Goal: Task Accomplishment & Management: Use online tool/utility

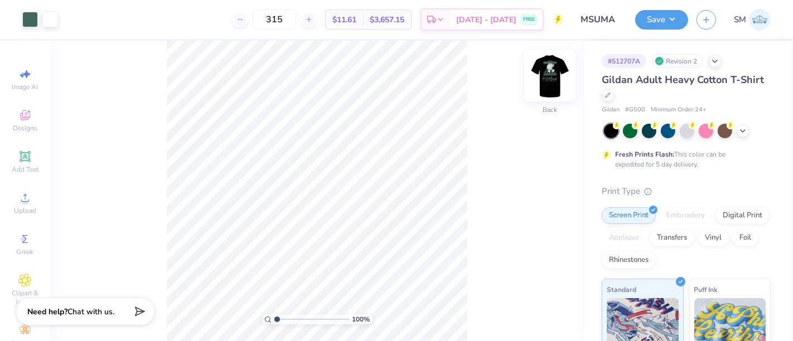
click at [552, 69] on img at bounding box center [550, 76] width 45 height 45
drag, startPoint x: 275, startPoint y: 318, endPoint x: 309, endPoint y: 318, distance: 34.0
type input "5.34"
click at [309, 318] on input "range" at bounding box center [311, 320] width 75 height 10
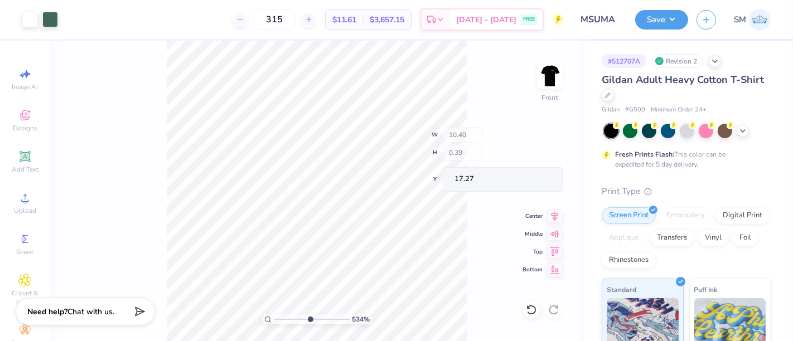
type input "10.40"
type input "0.39"
type input "17.27"
type input "0.91"
type input "0.13"
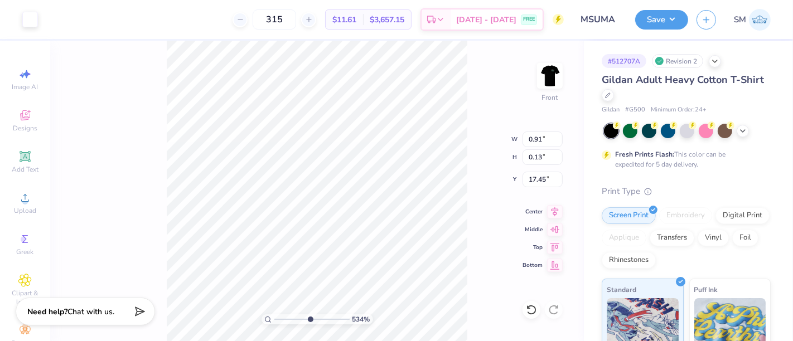
type input "17.49"
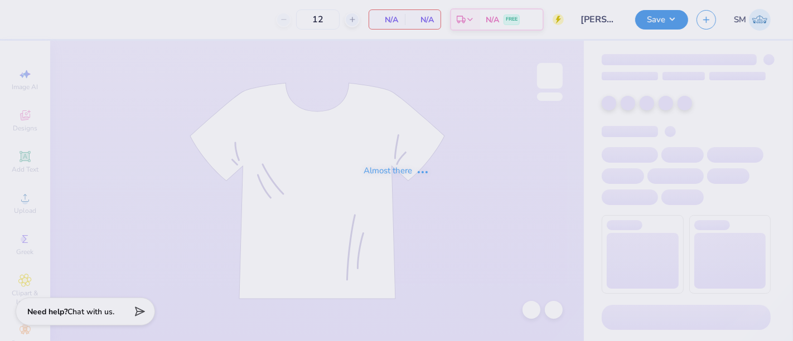
type input "Sophia Schroeder : SUNY College at Cortland"
type input "24"
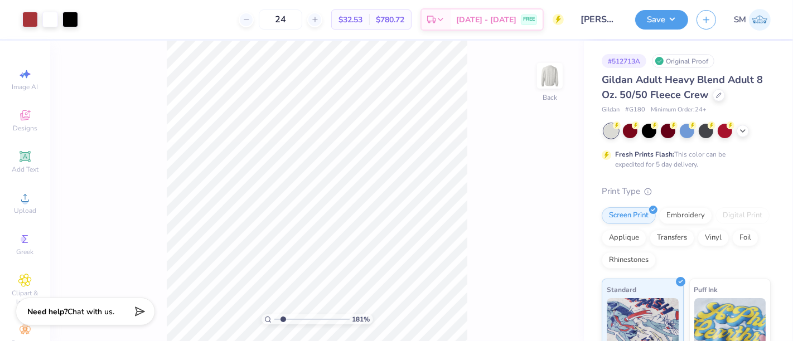
drag, startPoint x: 276, startPoint y: 318, endPoint x: 283, endPoint y: 320, distance: 7.4
type input "1.81"
click at [283, 320] on input "range" at bounding box center [311, 320] width 75 height 10
type input "3.24"
type input "3.19"
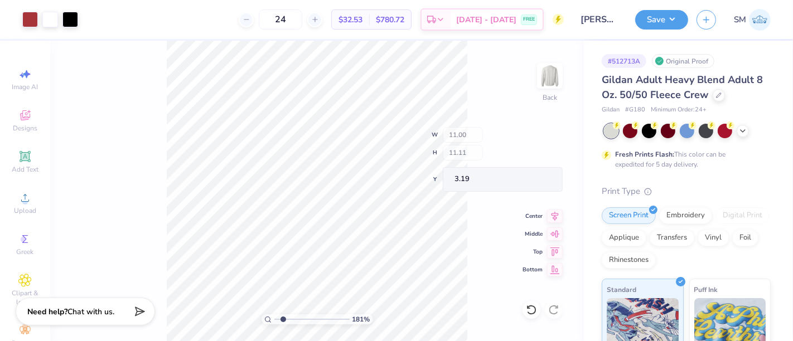
click at [505, 153] on div "181 % Back W 11.00 H 11.11 Y 3.19 Center Middle Top Bottom" at bounding box center [317, 191] width 534 height 301
type input "4.12"
click at [300, 319] on input "range" at bounding box center [311, 320] width 75 height 10
click at [300, 320] on input "range" at bounding box center [311, 320] width 75 height 10
click at [532, 308] on icon at bounding box center [531, 310] width 11 height 11
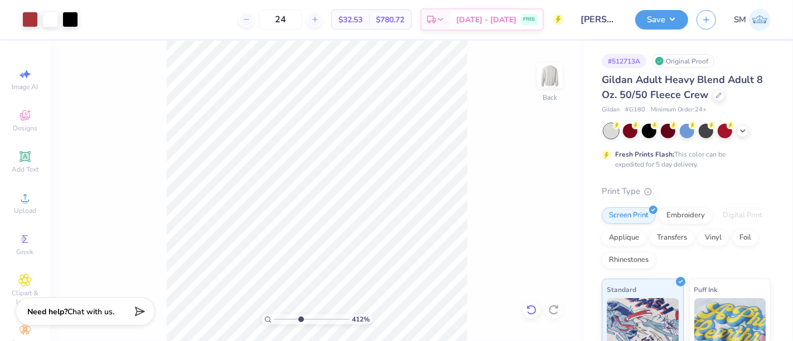
click at [532, 308] on icon at bounding box center [531, 310] width 11 height 11
click at [532, 310] on icon at bounding box center [531, 310] width 11 height 11
click at [532, 309] on icon at bounding box center [531, 310] width 11 height 11
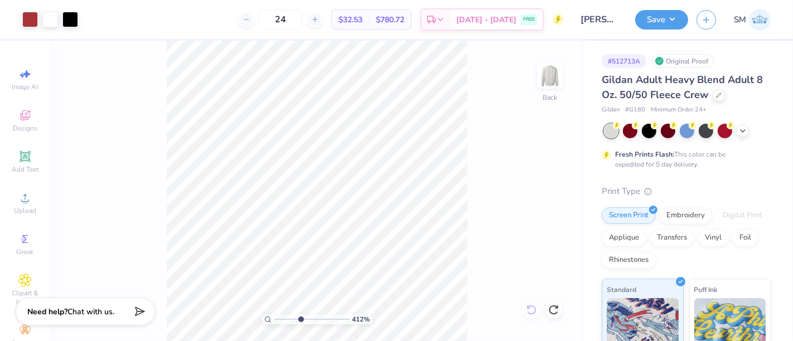
click at [532, 309] on div "412 % Back" at bounding box center [317, 191] width 534 height 301
click at [662, 20] on button "Save" at bounding box center [661, 18] width 53 height 20
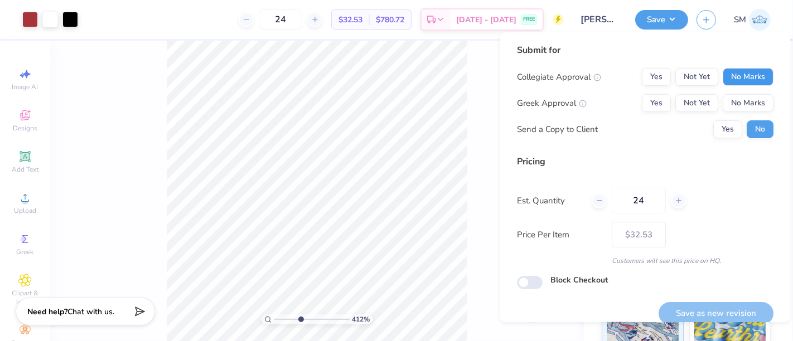
click at [756, 71] on button "No Marks" at bounding box center [748, 77] width 51 height 18
click at [651, 100] on button "Yes" at bounding box center [656, 103] width 29 height 18
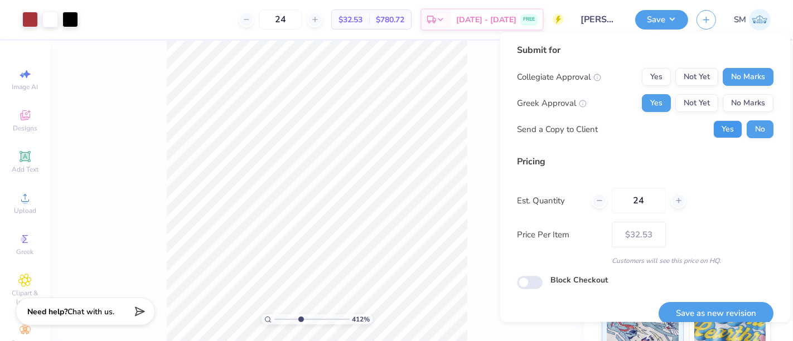
drag, startPoint x: 718, startPoint y: 133, endPoint x: 732, endPoint y: 194, distance: 62.4
click at [718, 133] on button "Yes" at bounding box center [727, 129] width 29 height 18
drag, startPoint x: 750, startPoint y: 128, endPoint x: 754, endPoint y: 146, distance: 18.2
click at [750, 128] on button "No" at bounding box center [760, 129] width 27 height 18
click at [729, 310] on button "Save as new revision" at bounding box center [716, 313] width 115 height 23
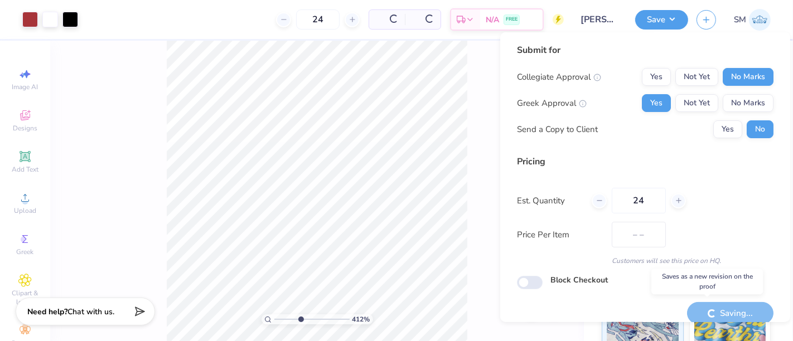
type input "– –"
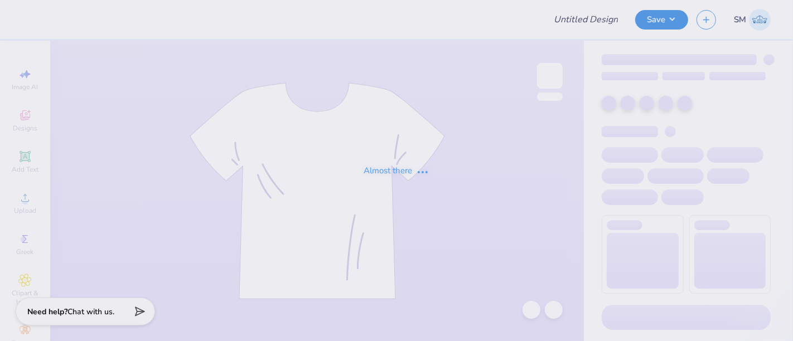
type input "Sophia Schroeder : SUNY College at Cortland"
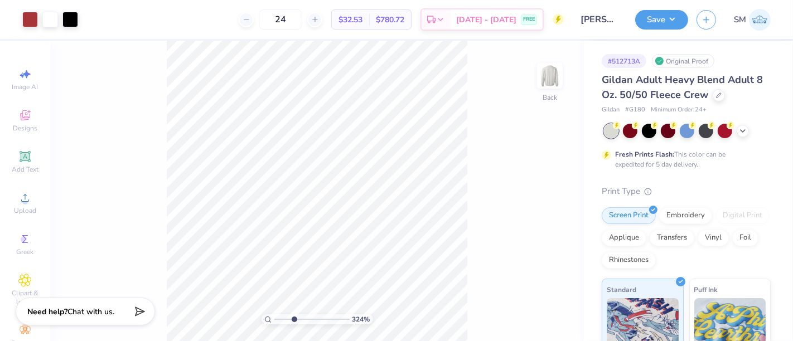
drag, startPoint x: 276, startPoint y: 320, endPoint x: 293, endPoint y: 321, distance: 17.3
type input "3.24"
click at [293, 321] on input "range" at bounding box center [311, 320] width 75 height 10
click at [532, 311] on icon at bounding box center [531, 310] width 11 height 11
click at [532, 310] on icon at bounding box center [531, 310] width 11 height 11
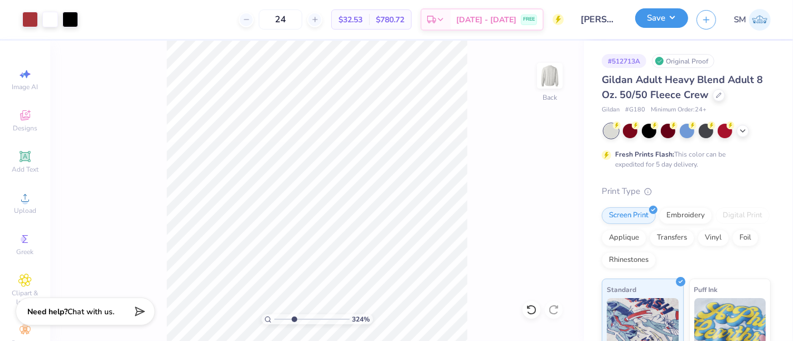
click at [656, 13] on button "Save" at bounding box center [661, 18] width 53 height 20
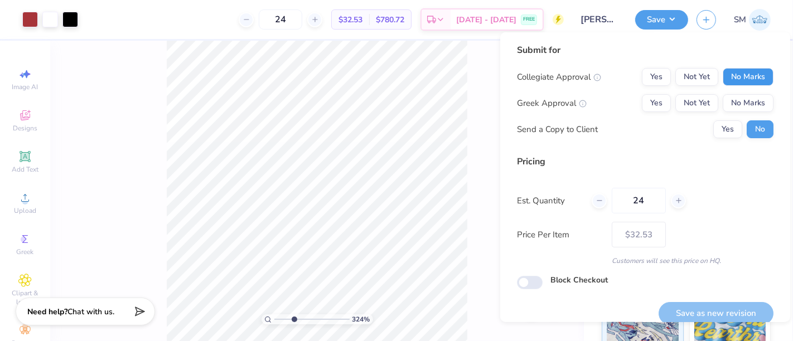
drag, startPoint x: 730, startPoint y: 74, endPoint x: 702, endPoint y: 93, distance: 34.5
click at [729, 74] on button "No Marks" at bounding box center [748, 77] width 51 height 18
click at [648, 93] on div "Collegiate Approval Yes Not Yet No Marks Greek Approval Yes Not Yet No Marks Se…" at bounding box center [645, 103] width 257 height 70
click at [648, 100] on button "Yes" at bounding box center [656, 103] width 29 height 18
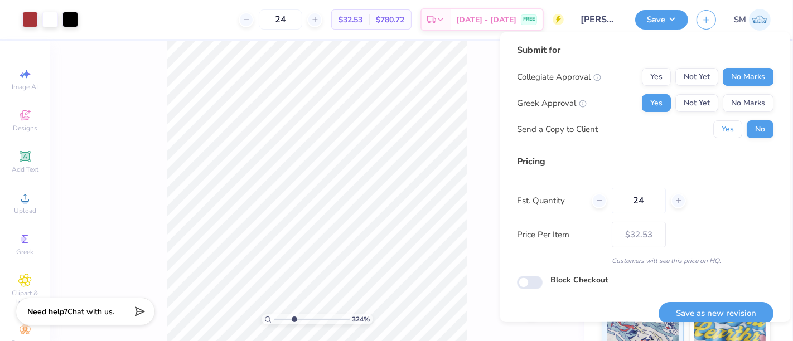
click at [715, 134] on button "Yes" at bounding box center [727, 129] width 29 height 18
drag, startPoint x: 750, startPoint y: 133, endPoint x: 746, endPoint y: 158, distance: 26.0
click at [751, 133] on button "No" at bounding box center [760, 129] width 27 height 18
drag, startPoint x: 723, startPoint y: 308, endPoint x: 723, endPoint y: 314, distance: 6.1
click at [723, 308] on button "Save as new revision" at bounding box center [716, 313] width 115 height 23
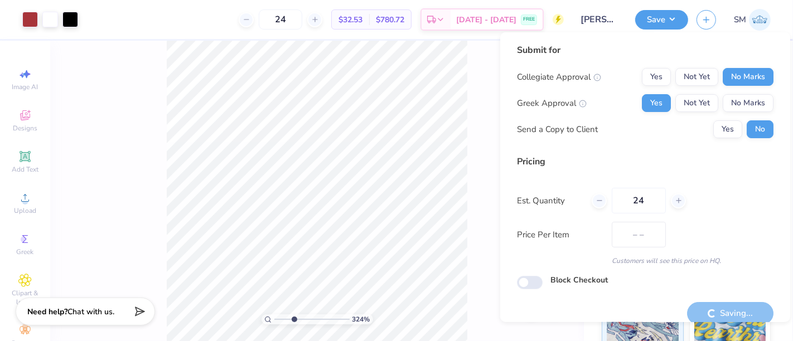
type input "$32.53"
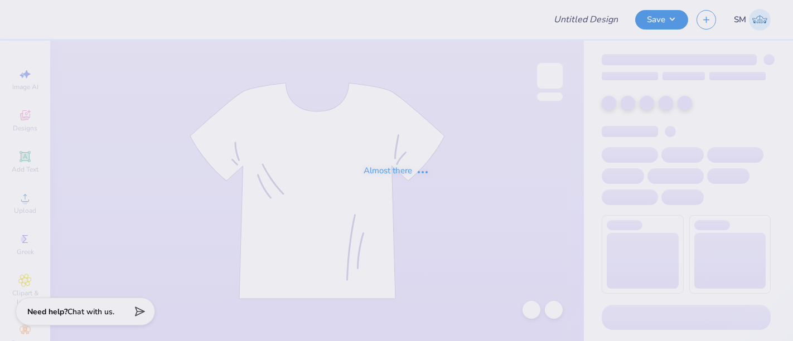
type input "[PERSON_NAME] : [GEOGRAPHIC_DATA] at [GEOGRAPHIC_DATA]"
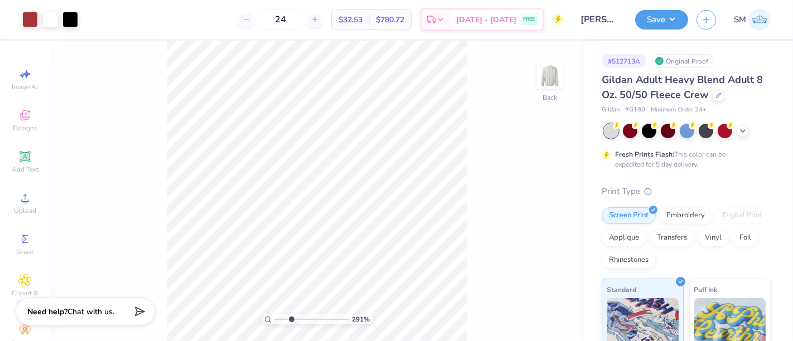
type input "2.91"
click at [291, 318] on input "range" at bounding box center [311, 320] width 75 height 10
type input "2.80"
click at [499, 234] on div "291 % Back W 0.08 0.08 " H 0.09 0.09 " Y 13.63 13.63 " Center Middle Top Bottom" at bounding box center [317, 191] width 534 height 301
click at [667, 20] on button "Save" at bounding box center [661, 18] width 53 height 20
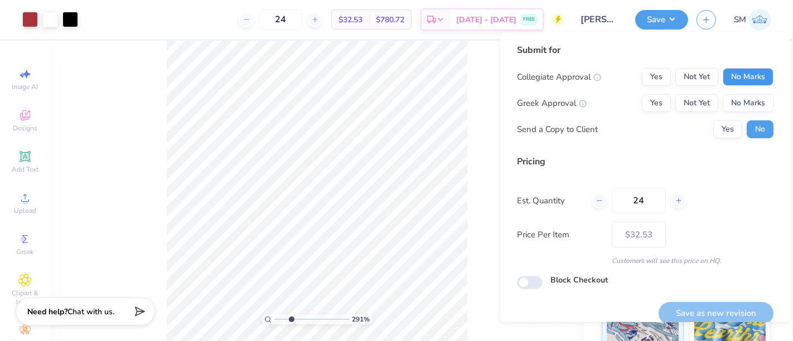
click at [729, 78] on button "No Marks" at bounding box center [748, 77] width 51 height 18
drag, startPoint x: 650, startPoint y: 103, endPoint x: 687, endPoint y: 117, distance: 39.0
click at [650, 103] on button "Yes" at bounding box center [656, 103] width 29 height 18
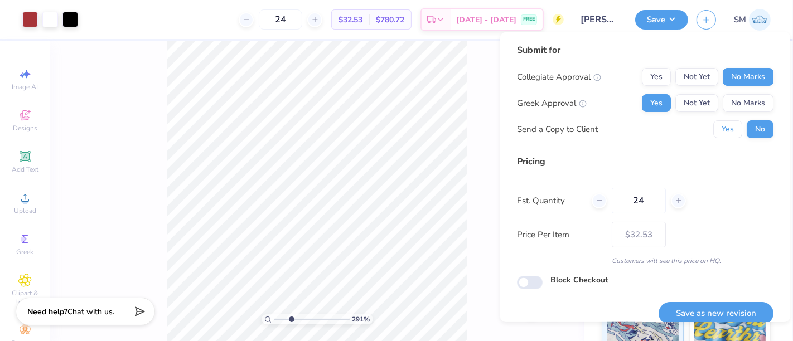
drag, startPoint x: 723, startPoint y: 131, endPoint x: 715, endPoint y: 154, distance: 24.9
click at [723, 131] on button "Yes" at bounding box center [727, 129] width 29 height 18
click at [716, 316] on button "Save as new revision" at bounding box center [716, 313] width 115 height 23
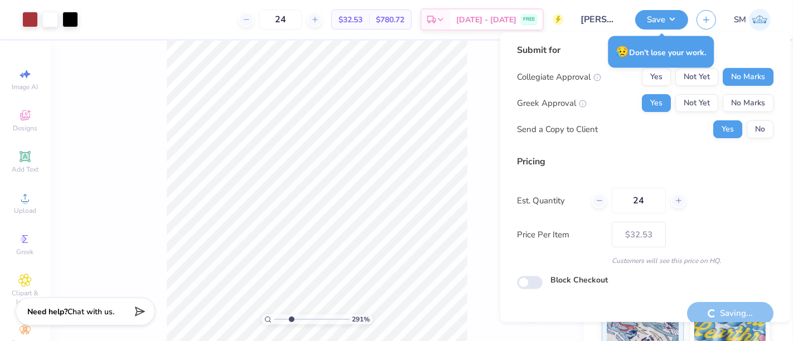
type input "– –"
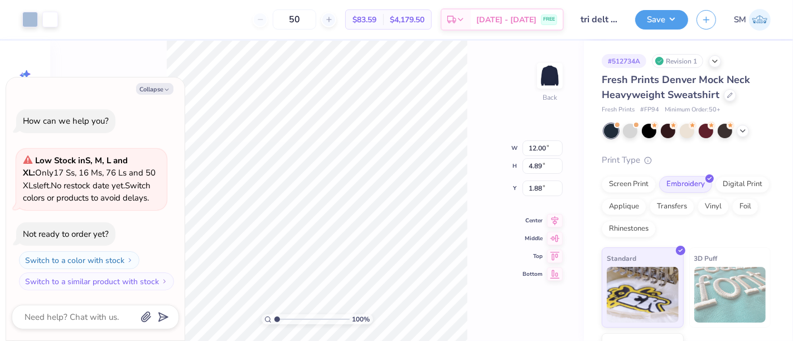
type textarea "x"
type input "9.95"
type input "4.48"
type input "2.01"
type textarea "x"
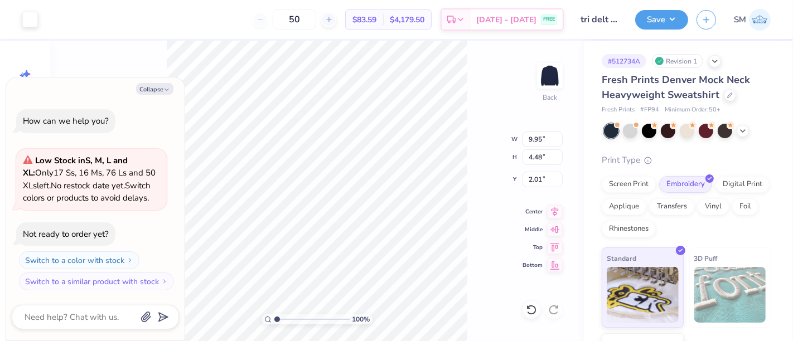
type input "11.53"
type input "3.65"
type input "2.85"
type textarea "x"
type input "9.95"
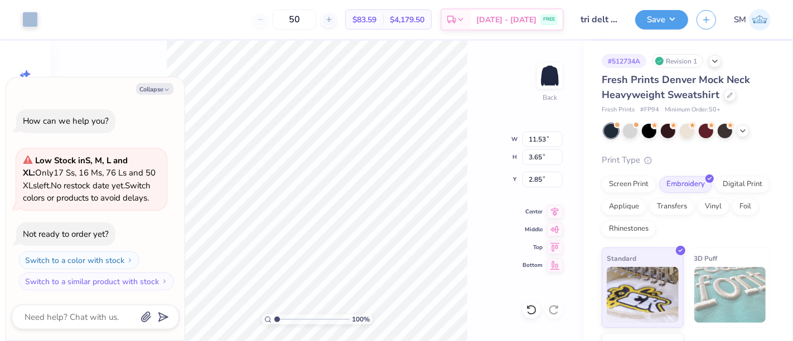
type input "4.48"
type input "2.01"
type textarea "x"
type input "2.13"
click at [153, 92] on button "Collapse" at bounding box center [154, 89] width 37 height 12
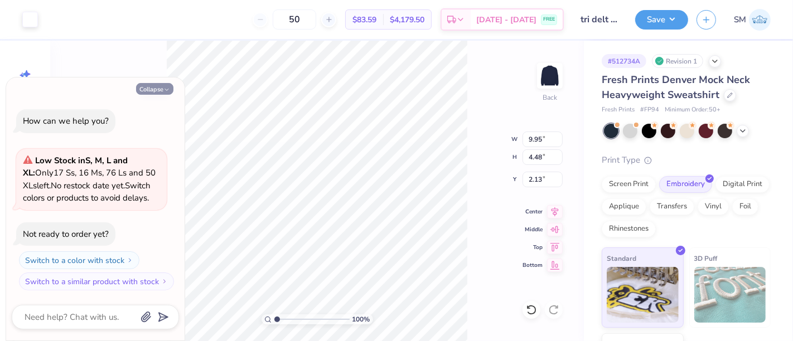
type textarea "x"
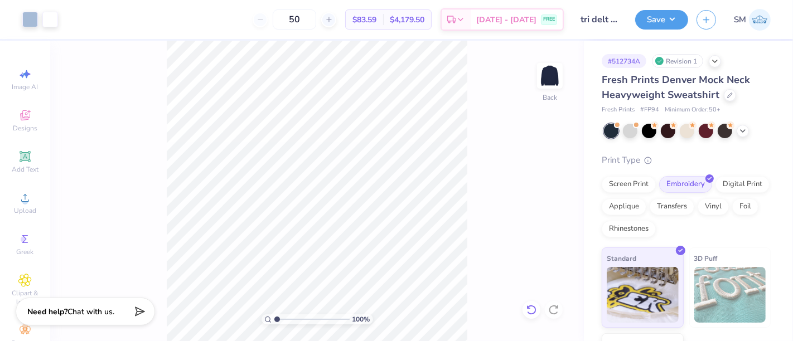
click at [533, 308] on icon at bounding box center [531, 310] width 11 height 11
click at [530, 313] on icon at bounding box center [531, 310] width 11 height 11
type input "2.25"
